Goal: Task Accomplishment & Management: Use online tool/utility

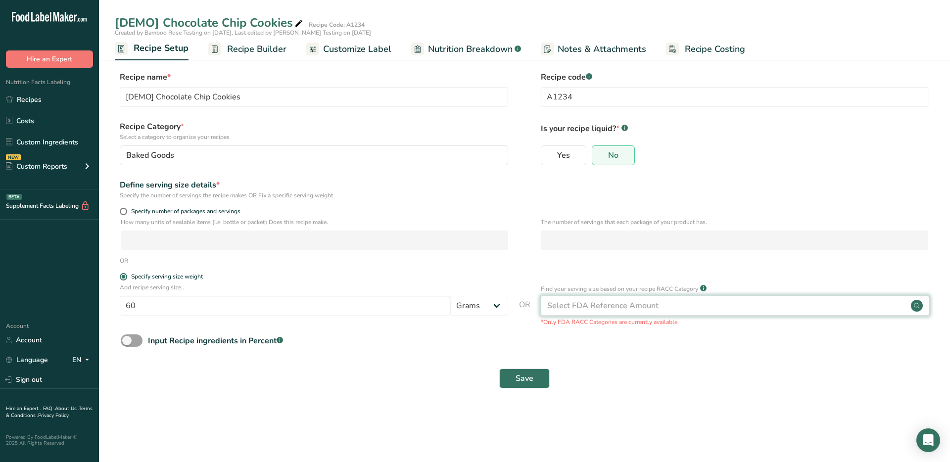
click at [615, 306] on div "Select FDA Reference Amount" at bounding box center [602, 306] width 111 height 12
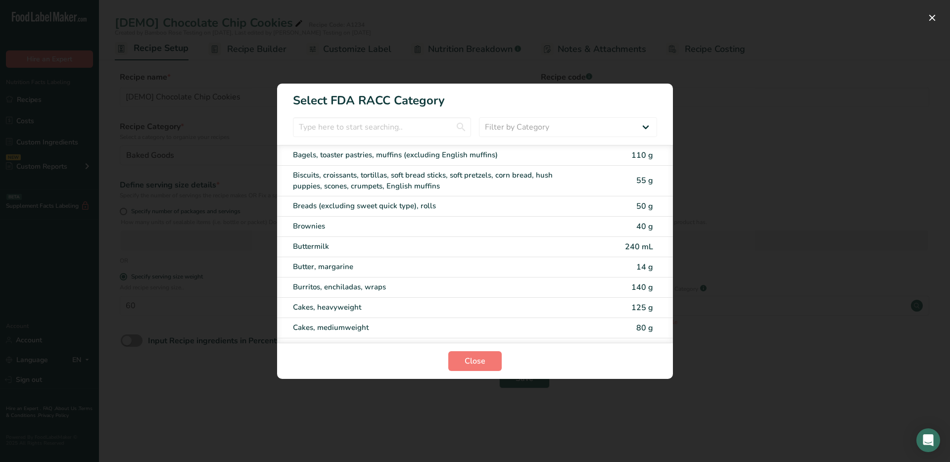
click at [745, 92] on div "RACC Category Selection Modal" at bounding box center [475, 231] width 950 height 462
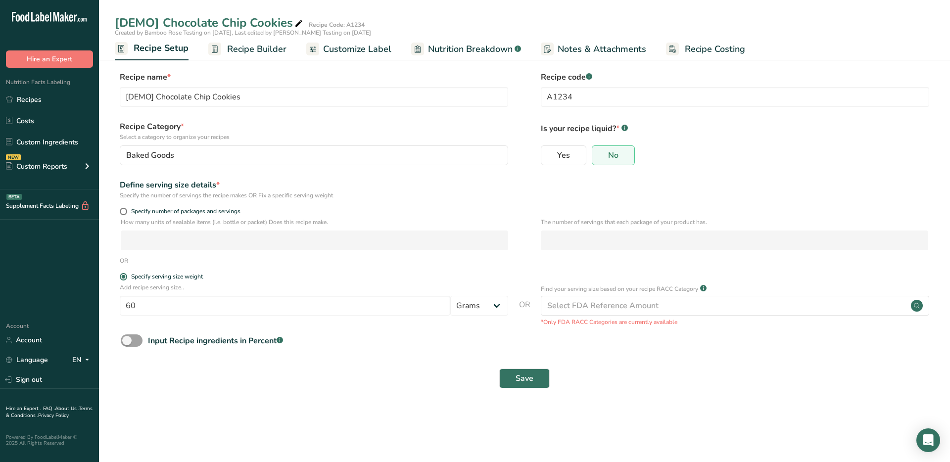
click at [284, 52] on span "Recipe Builder" at bounding box center [256, 49] width 59 height 13
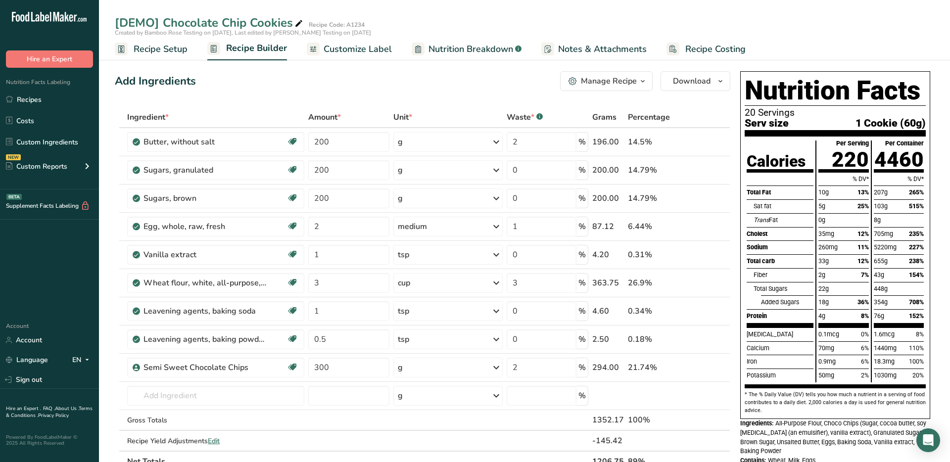
click at [367, 48] on span "Customize Label" at bounding box center [358, 49] width 68 height 13
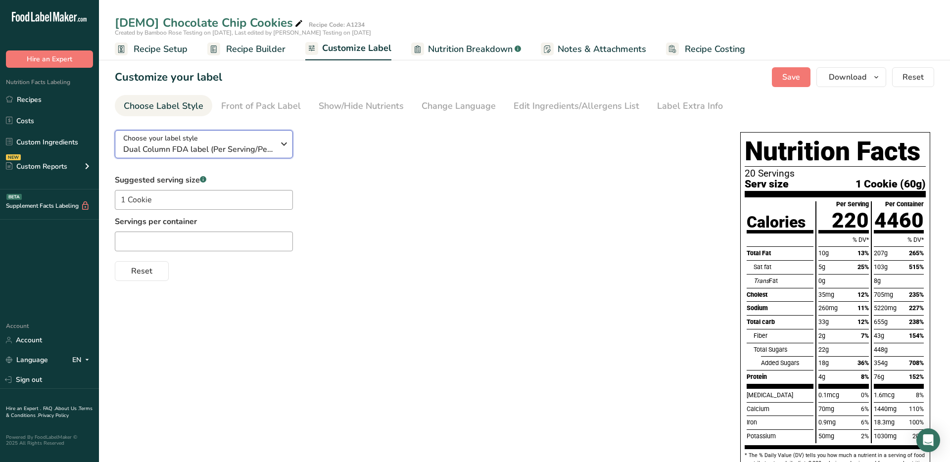
click at [281, 149] on icon "button" at bounding box center [284, 144] width 12 height 18
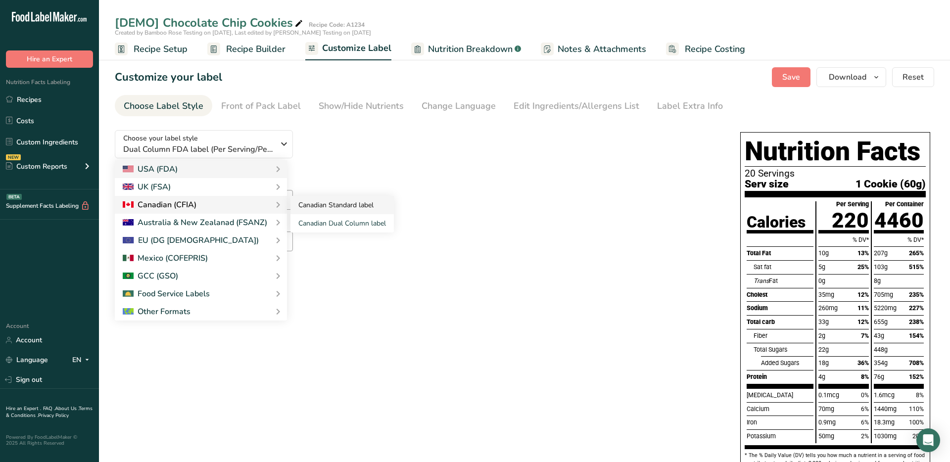
click at [327, 203] on link "Canadian Standard label" at bounding box center [341, 205] width 103 height 18
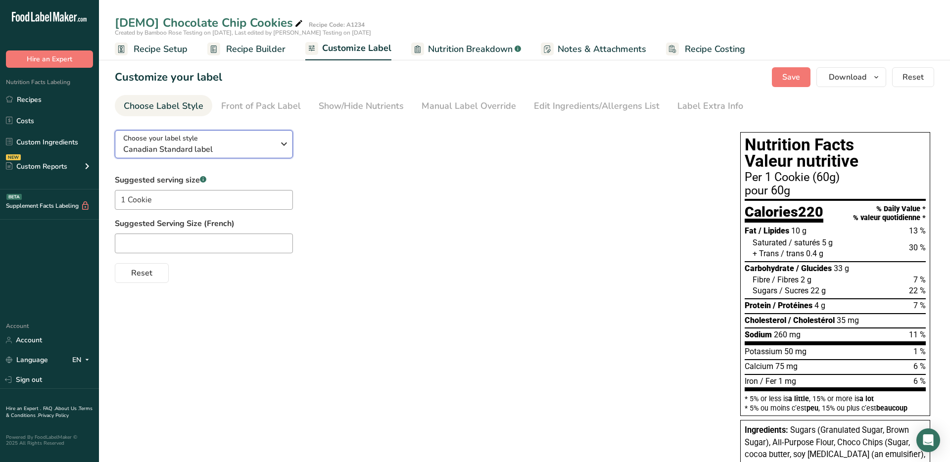
click at [271, 150] on span "Canadian Standard label" at bounding box center [198, 149] width 151 height 12
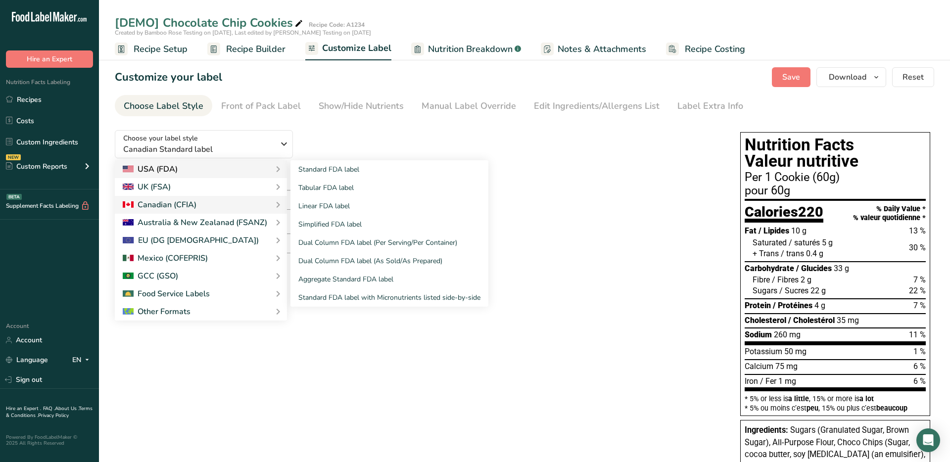
click at [218, 164] on div "USA (FDA)" at bounding box center [201, 169] width 156 height 12
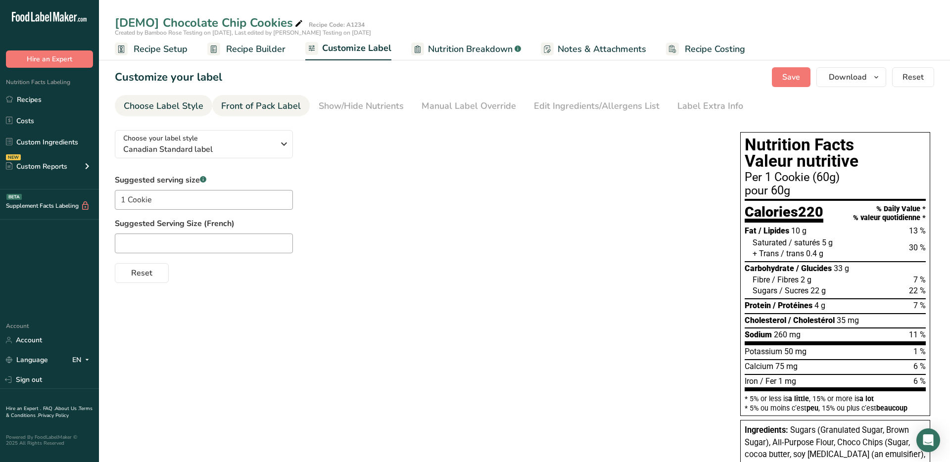
click at [275, 104] on div "Front of Pack Label" at bounding box center [261, 105] width 80 height 13
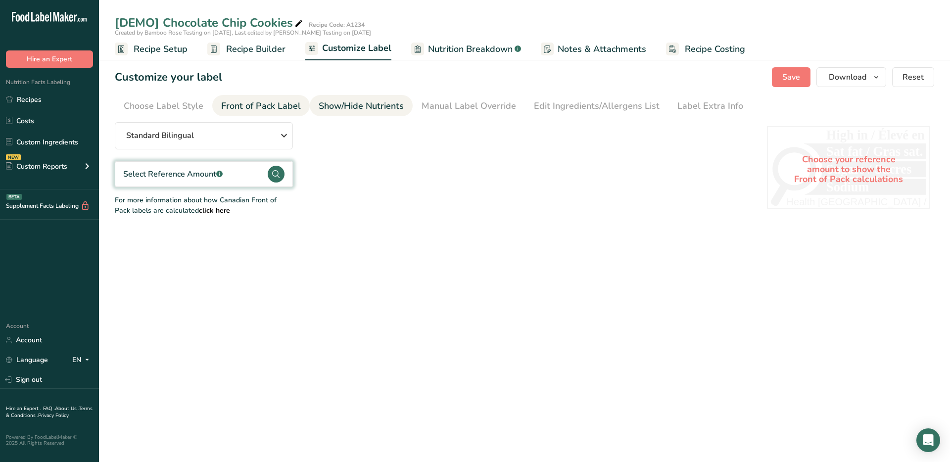
click at [351, 106] on div "Show/Hide Nutrients" at bounding box center [361, 105] width 85 height 13
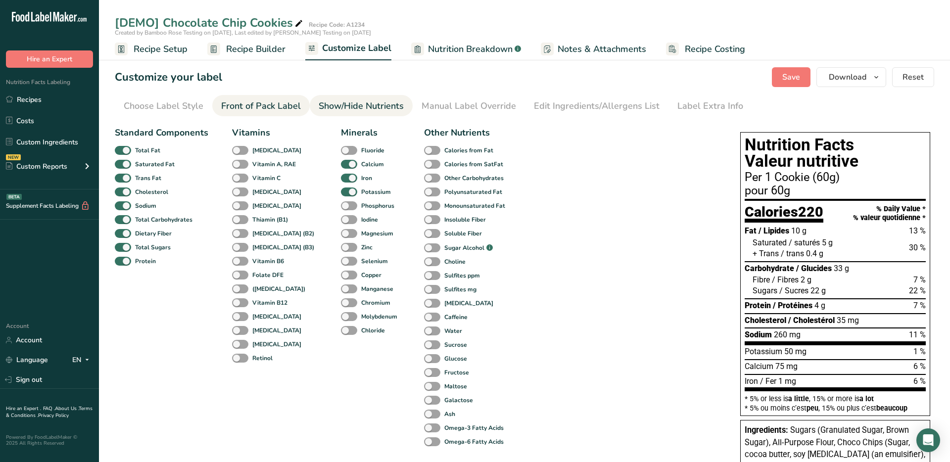
click at [263, 103] on div "Front of Pack Label" at bounding box center [261, 105] width 80 height 13
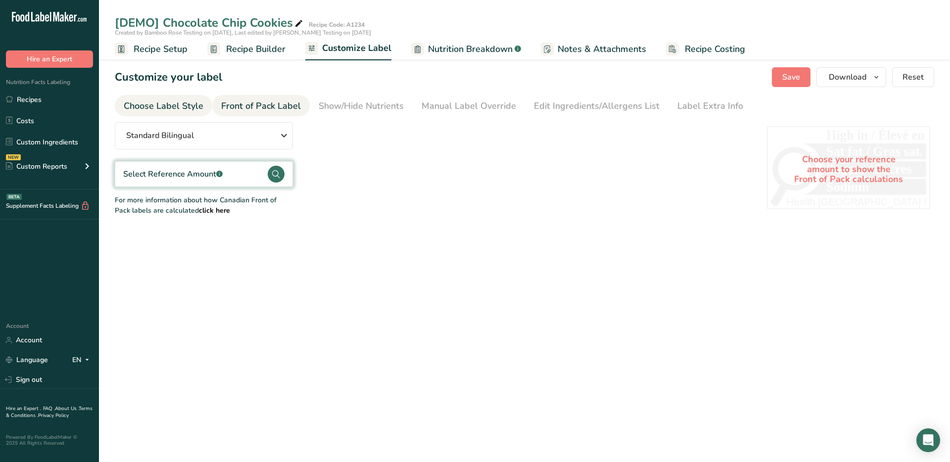
click at [172, 106] on div "Choose Label Style" at bounding box center [164, 105] width 80 height 13
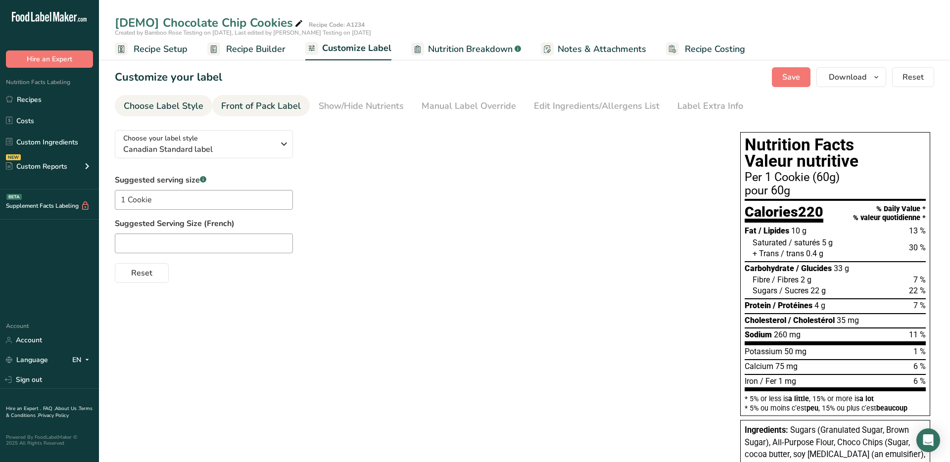
click at [279, 109] on div "Front of Pack Label" at bounding box center [261, 105] width 80 height 13
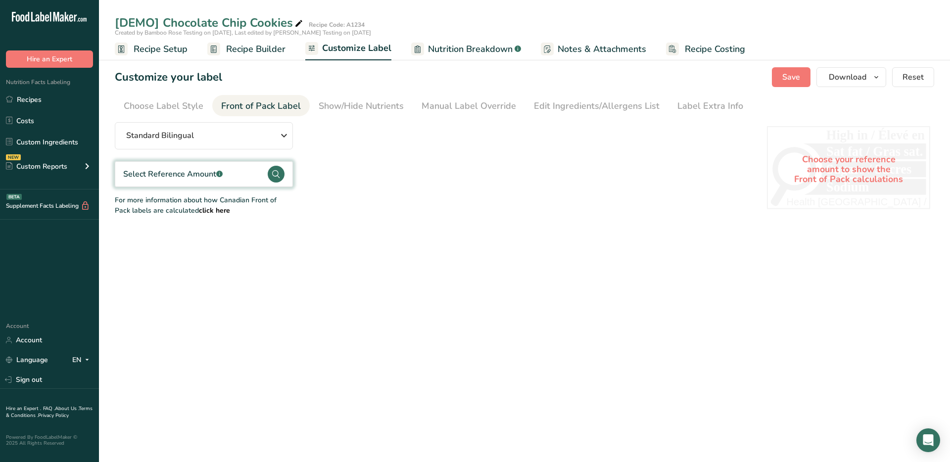
click at [276, 175] on circle at bounding box center [276, 174] width 17 height 17
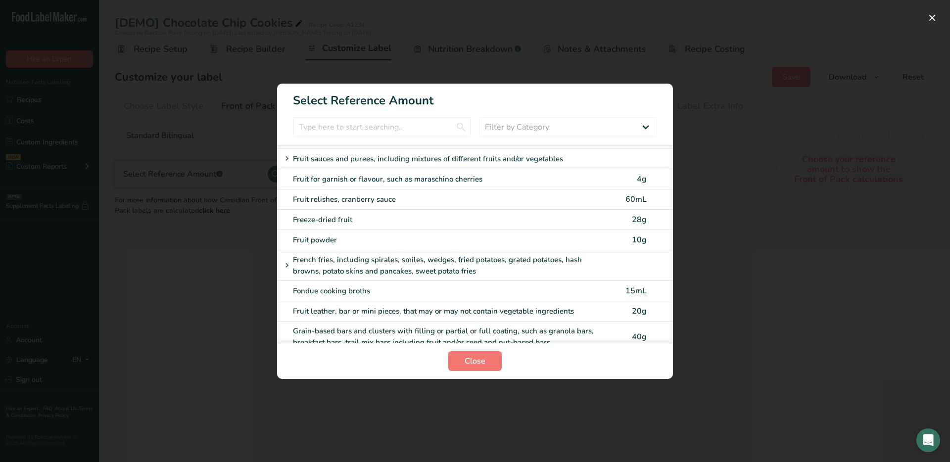
scroll to position [1804, 0]
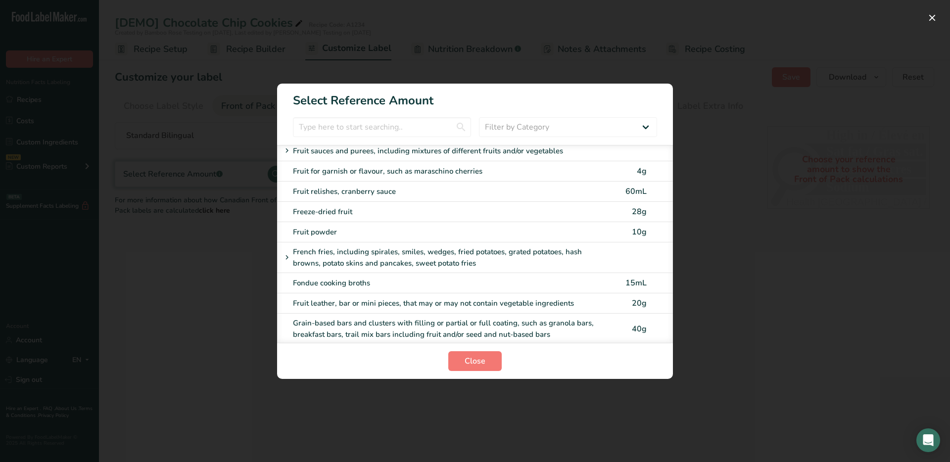
click at [730, 288] on div "FOP Category Selection Modal" at bounding box center [475, 231] width 950 height 462
